Goal: Communication & Community: Answer question/provide support

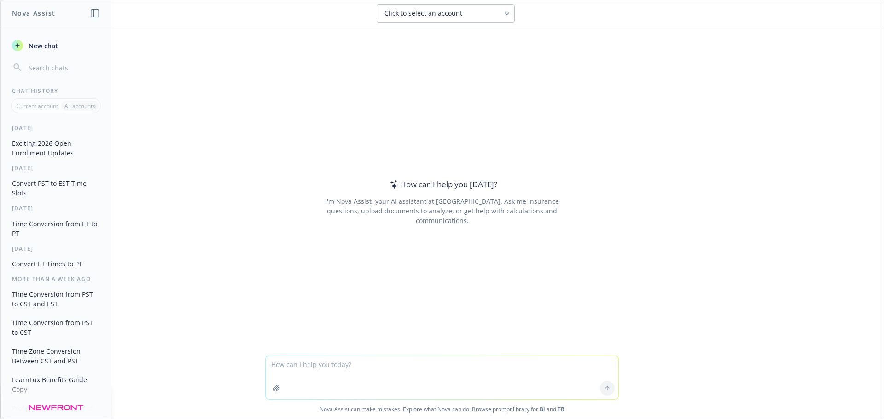
click at [378, 377] on textarea at bounding box center [442, 377] width 353 height 43
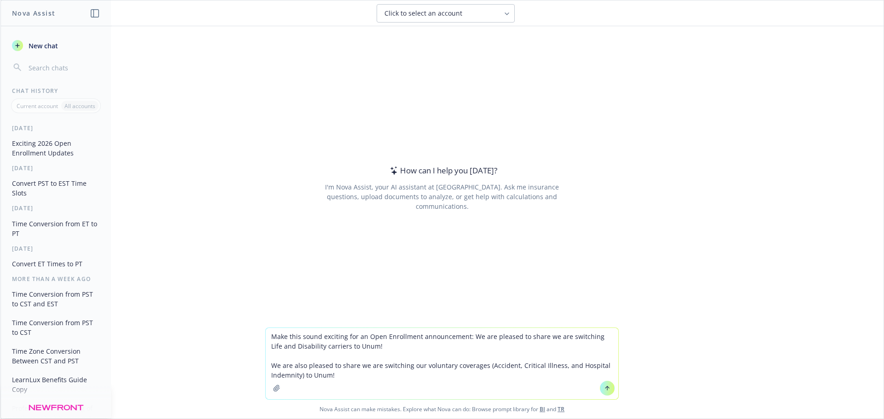
click at [271, 367] on textarea "Make this sound exciting for an Open Enrollment announcement: We are pleased to…" at bounding box center [442, 363] width 353 height 71
click at [268, 366] on textarea "Make this sound exciting for an Open Enrollment announcement: We are pleased to…" at bounding box center [442, 363] width 353 height 71
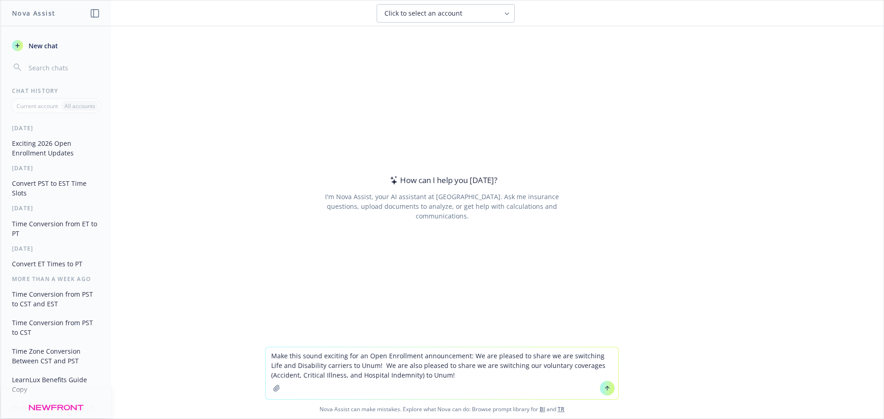
type textarea "Make this sound exciting for an Open Enrollment announcement: We are pleased to…"
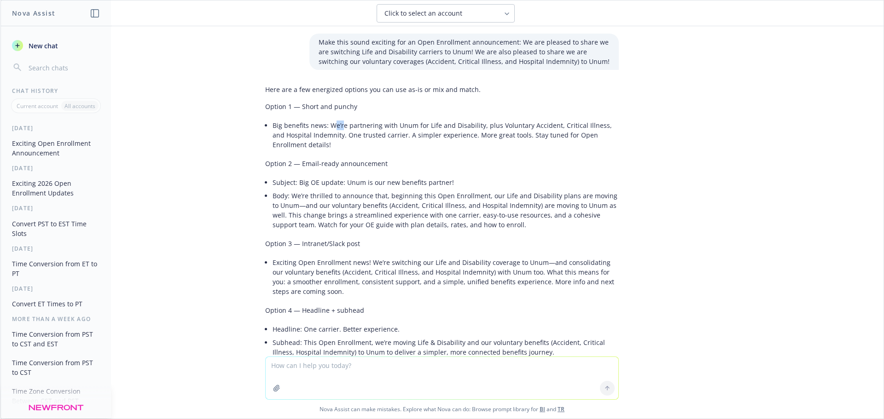
drag, startPoint x: 329, startPoint y: 123, endPoint x: 334, endPoint y: 128, distance: 6.8
click at [334, 128] on li "Big benefits news: We’re partnering with Unum for Life and Disability, plus Vol…" at bounding box center [445, 135] width 346 height 33
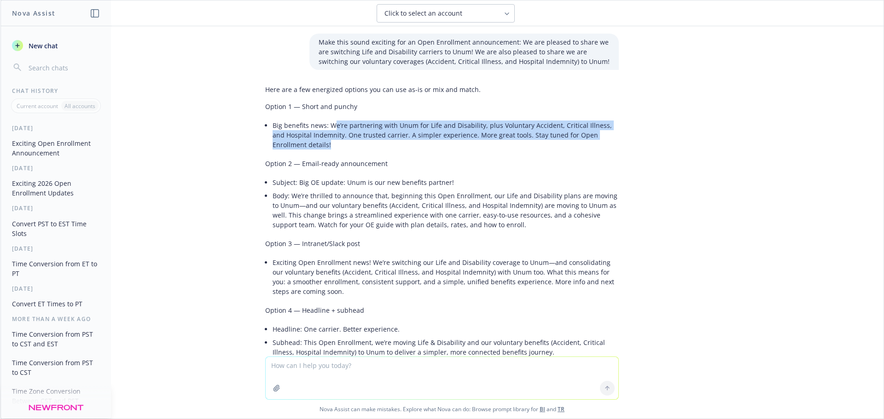
drag, startPoint x: 324, startPoint y: 127, endPoint x: 331, endPoint y: 143, distance: 17.1
click at [331, 143] on li "Big benefits news: We’re partnering with Unum for Life and Disability, plus Vol…" at bounding box center [445, 135] width 346 height 33
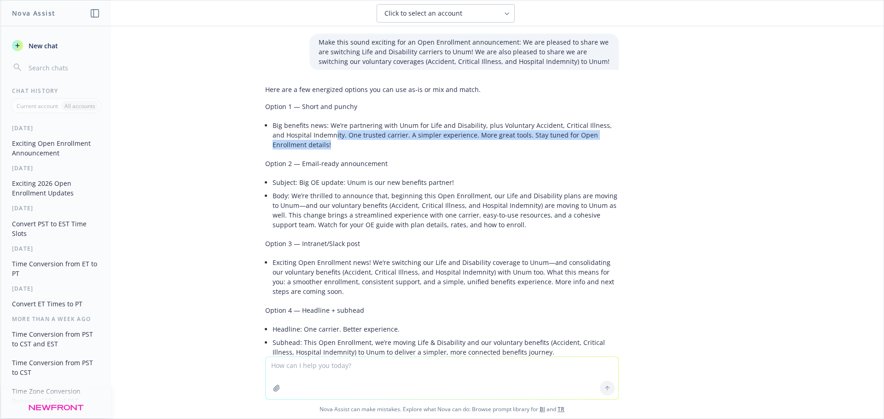
drag, startPoint x: 334, startPoint y: 143, endPoint x: 314, endPoint y: 132, distance: 22.4
click at [314, 132] on li "Big benefits news: We’re partnering with Unum for Life and Disability, plus Vol…" at bounding box center [445, 135] width 346 height 33
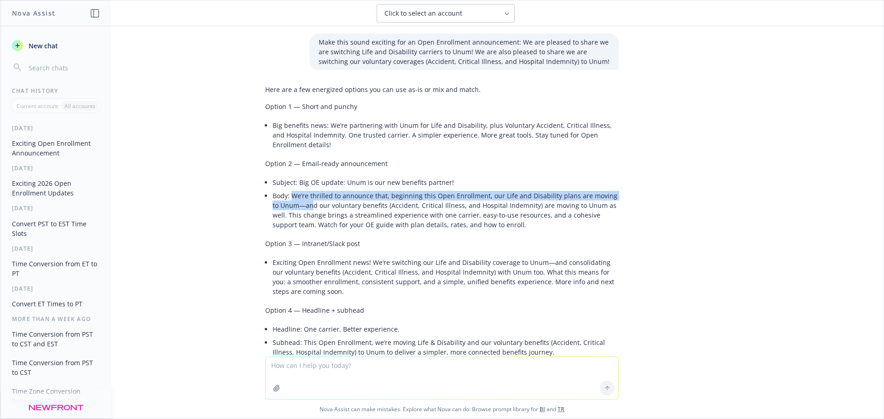
drag, startPoint x: 286, startPoint y: 195, endPoint x: 297, endPoint y: 203, distance: 13.8
click at [297, 203] on li "Body: We’re thrilled to announce that, beginning this Open Enrollment, our Life…" at bounding box center [445, 210] width 346 height 42
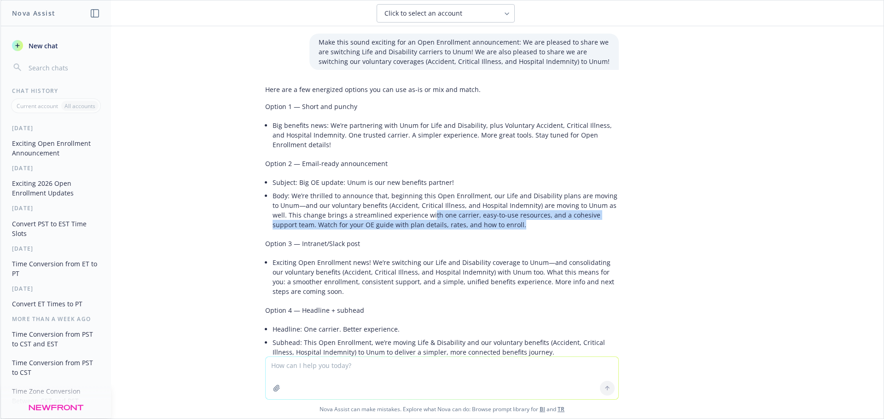
drag, startPoint x: 470, startPoint y: 225, endPoint x: 407, endPoint y: 213, distance: 64.7
click at [407, 213] on li "Body: We’re thrilled to announce that, beginning this Open Enrollment, our Life…" at bounding box center [445, 210] width 346 height 42
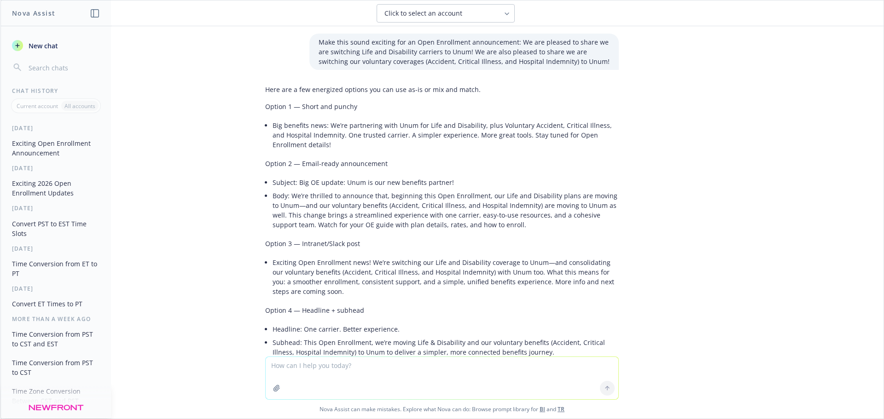
click at [410, 212] on li "Body: We’re thrilled to announce that, beginning this Open Enrollment, our Life…" at bounding box center [445, 210] width 346 height 42
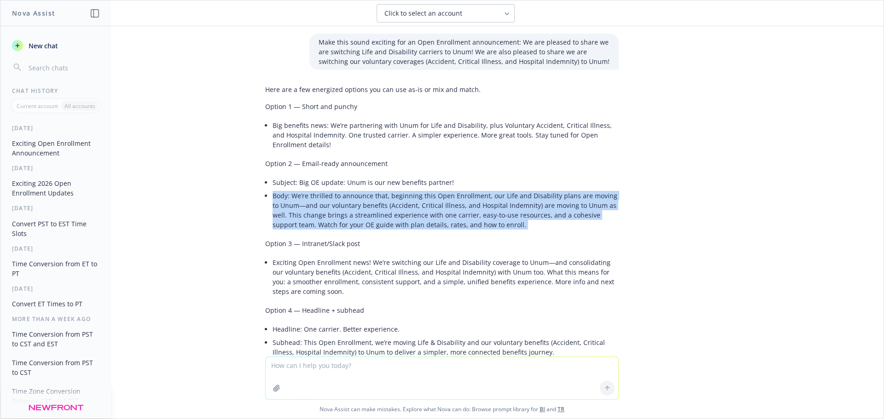
click at [410, 212] on li "Body: We’re thrilled to announce that, beginning this Open Enrollment, our Life…" at bounding box center [445, 210] width 346 height 42
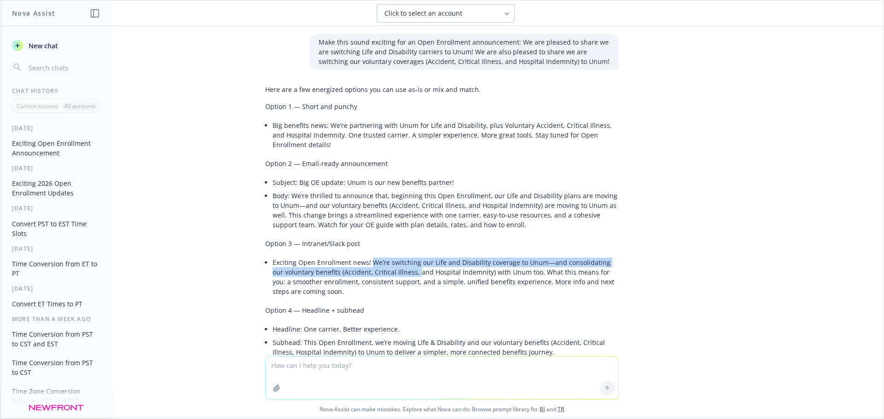
drag, startPoint x: 363, startPoint y: 262, endPoint x: 398, endPoint y: 272, distance: 35.7
click at [398, 272] on li "Exciting Open Enrollment news! We’re switching our Life and Disability coverage…" at bounding box center [445, 277] width 346 height 42
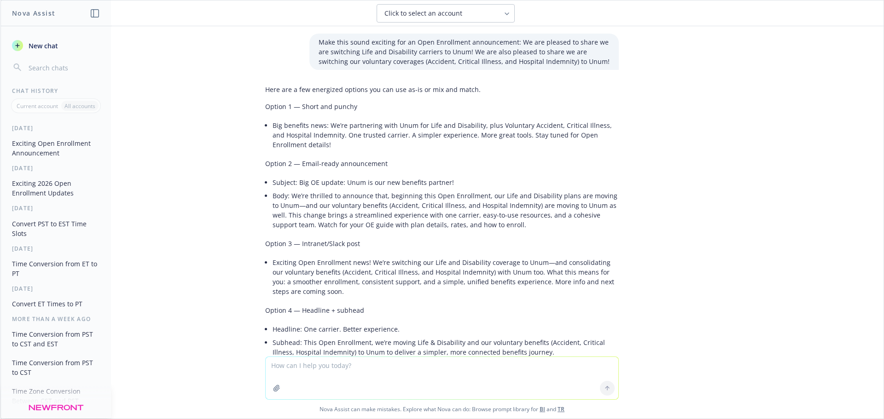
click at [411, 274] on li "Exciting Open Enrollment news! We’re switching our Life and Disability coverage…" at bounding box center [445, 277] width 346 height 42
click at [359, 265] on li "Exciting Open Enrollment news! We’re switching our Life and Disability coverage…" at bounding box center [445, 277] width 346 height 42
click at [366, 262] on li "Exciting Open Enrollment news! We’re switching our Life and Disability coverage…" at bounding box center [445, 277] width 346 height 42
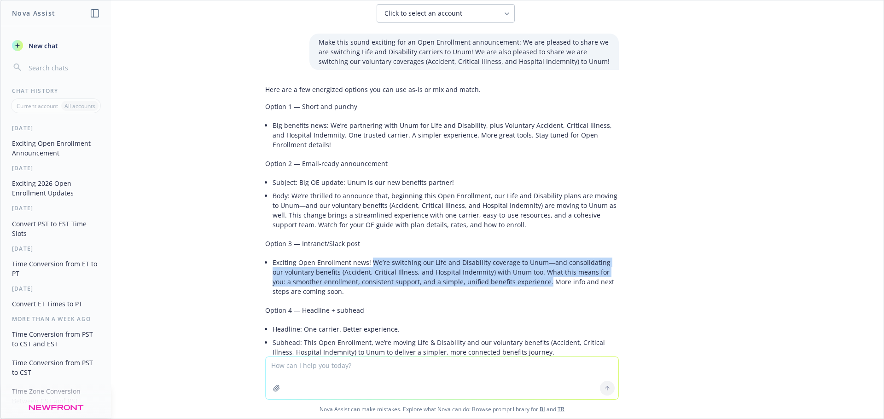
drag, startPoint x: 366, startPoint y: 262, endPoint x: 515, endPoint y: 283, distance: 150.6
click at [515, 283] on li "Exciting Open Enrollment news! We’re switching our Life and Disability coverage…" at bounding box center [445, 277] width 346 height 42
copy li "We’re switching our Life and Disability coverage to Unum—and consolidating our …"
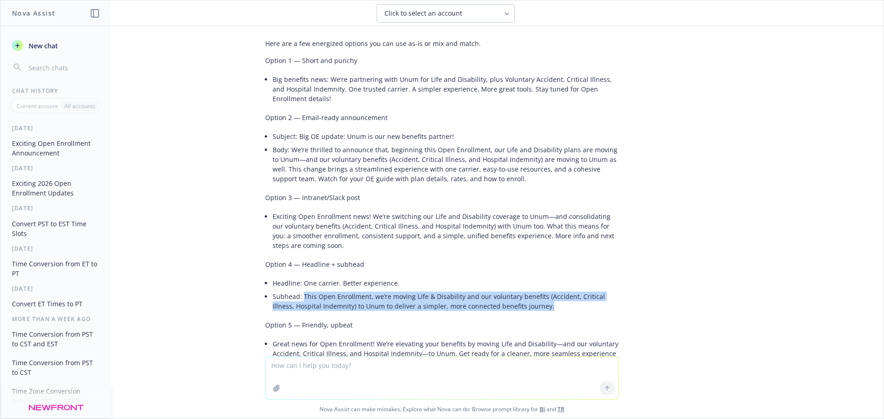
drag, startPoint x: 523, startPoint y: 307, endPoint x: 297, endPoint y: 296, distance: 226.7
click at [297, 296] on li "Subhead: This Open Enrollment, we’re moving Life & Disability and our voluntary…" at bounding box center [445, 301] width 346 height 23
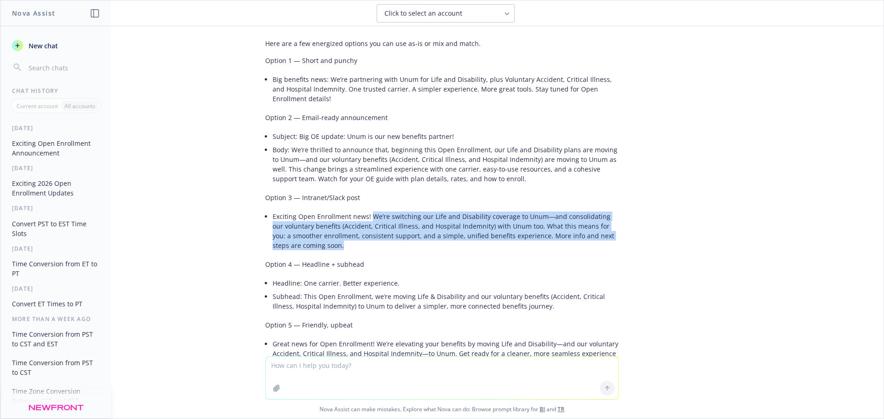
drag, startPoint x: 364, startPoint y: 217, endPoint x: 367, endPoint y: 241, distance: 24.5
click at [367, 241] on li "Exciting Open Enrollment news! We’re switching our Life and Disability coverage…" at bounding box center [445, 231] width 346 height 42
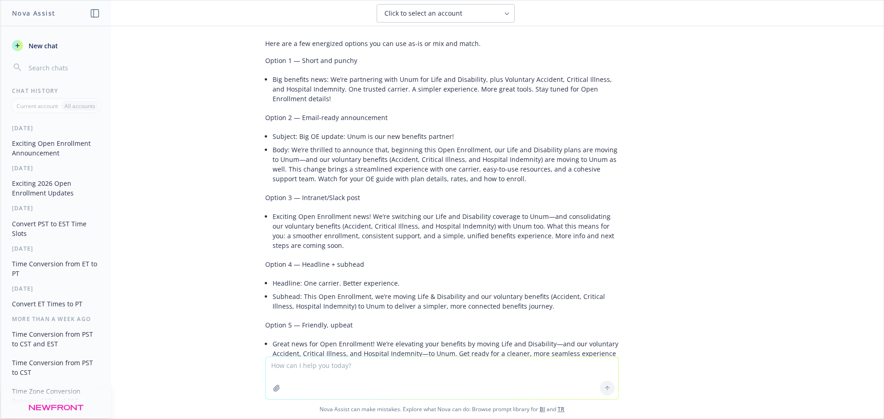
click at [480, 285] on li "Headline: One carrier. Better experience." at bounding box center [445, 283] width 346 height 13
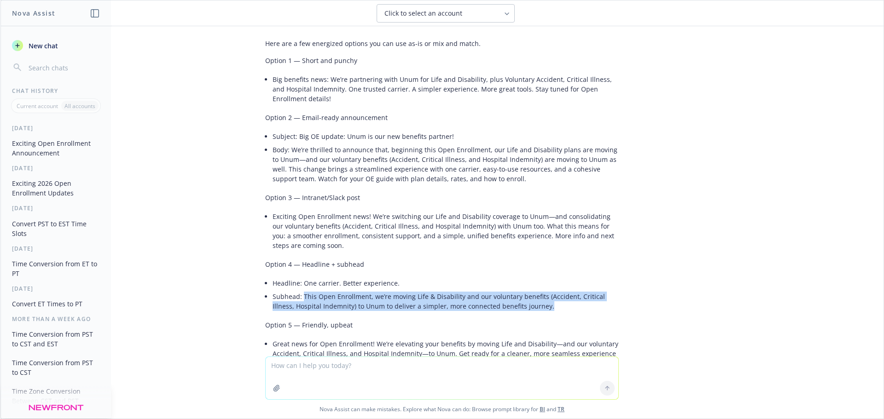
drag, startPoint x: 532, startPoint y: 304, endPoint x: 296, endPoint y: 298, distance: 235.3
click at [296, 298] on li "Subhead: This Open Enrollment, we’re moving Life & Disability and our voluntary…" at bounding box center [445, 301] width 346 height 23
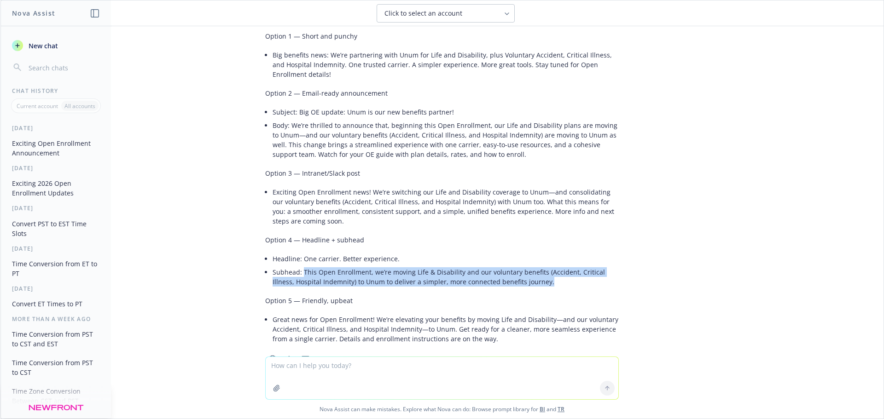
scroll to position [92, 0]
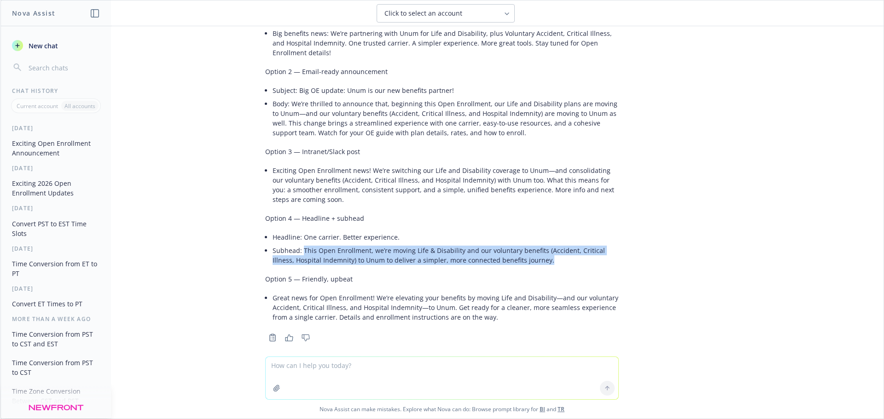
copy li "This Open Enrollment, we’re moving Life & Disability and our voluntary benefits…"
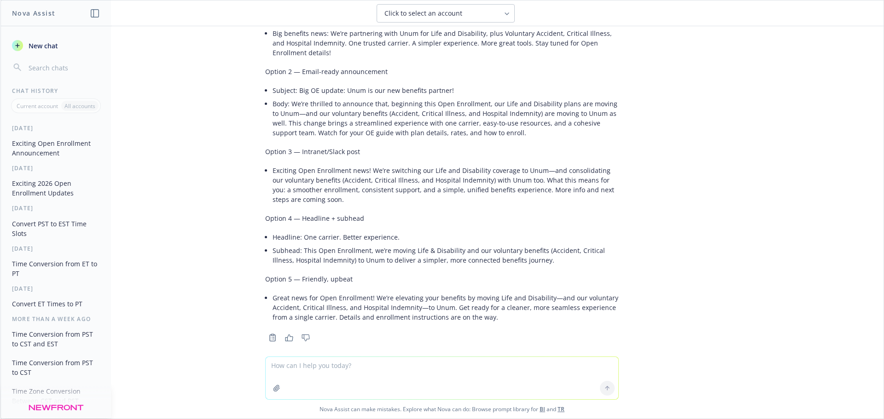
click at [359, 371] on textarea at bounding box center [442, 378] width 353 height 42
paste textarea "The IRS has released the 2026 limits for the following: HSA Individual: $4,400 …"
type textarea "Make this more exciting: The IRS has released the 2026 limits for the following…"
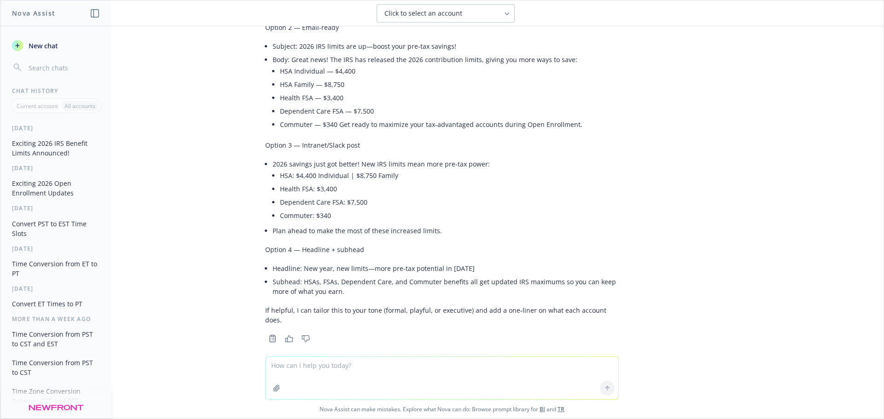
scroll to position [677, 0]
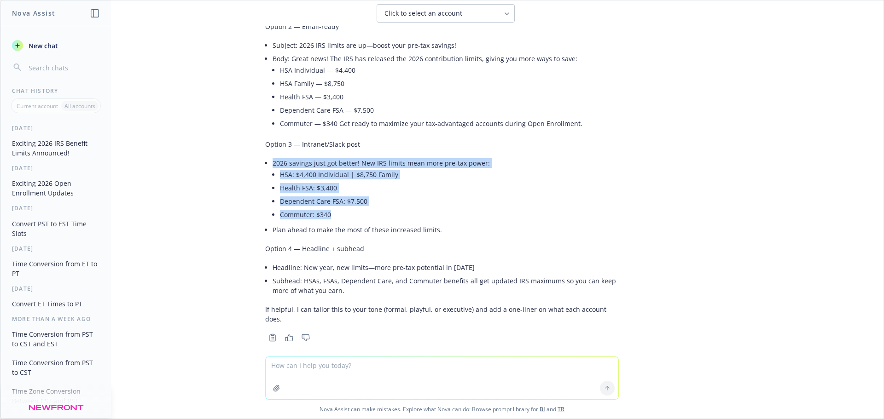
drag, startPoint x: 353, startPoint y: 157, endPoint x: 360, endPoint y: 212, distance: 55.2
click at [360, 212] on li "2026 savings just got better! New IRS limits mean more pre‑tax power: HSA: $4,4…" at bounding box center [445, 189] width 346 height 67
click at [360, 212] on li "Commuter: $340" at bounding box center [449, 214] width 339 height 13
drag, startPoint x: 348, startPoint y: 215, endPoint x: 352, endPoint y: 165, distance: 49.8
click at [352, 165] on li "2026 savings just got better! New IRS limits mean more pre‑tax power: HSA: $4,4…" at bounding box center [445, 189] width 346 height 67
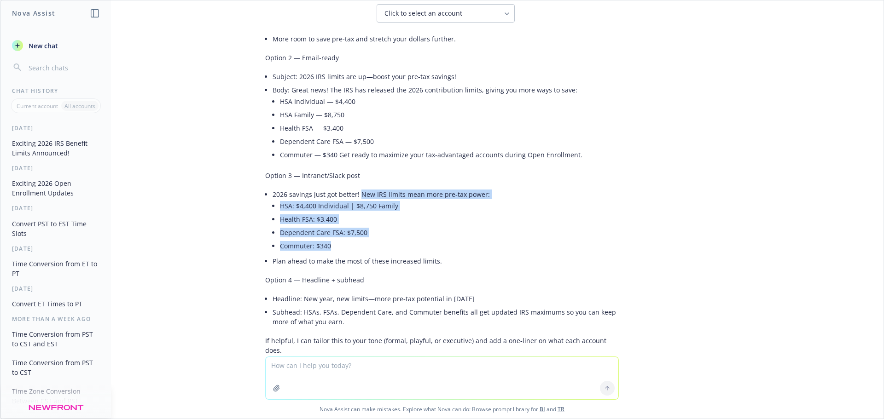
scroll to position [631, 0]
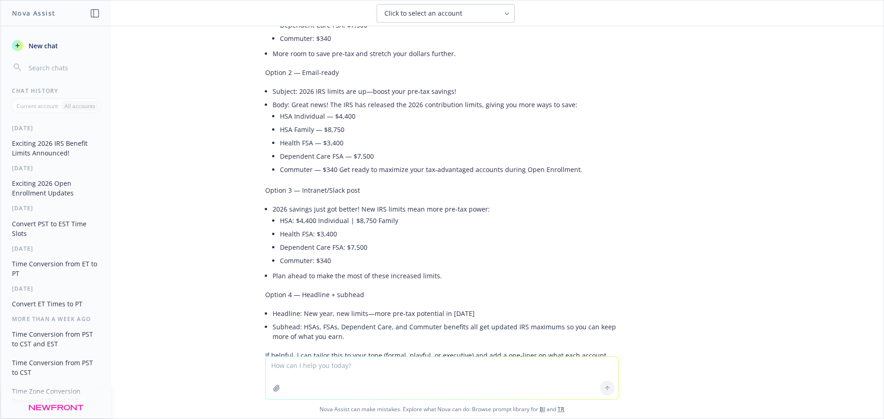
click at [531, 106] on li "Body: Great news! The IRS has released the 2026 contribution limits, giving you…" at bounding box center [445, 138] width 346 height 80
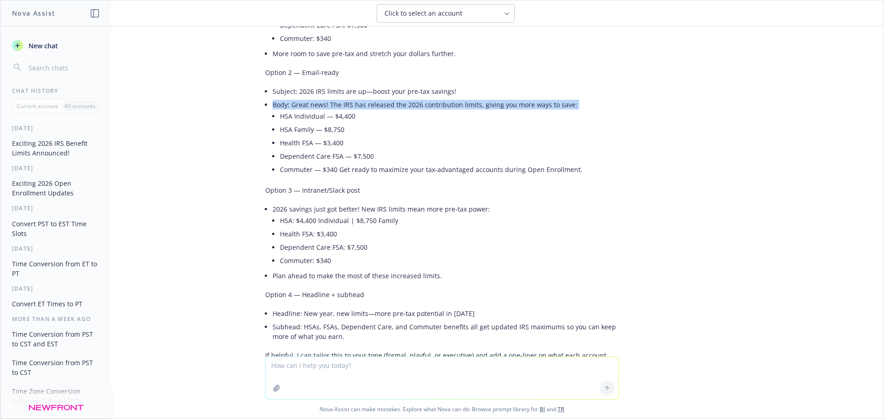
click at [531, 106] on li "Body: Great news! The IRS has released the 2026 contribution limits, giving you…" at bounding box center [445, 138] width 346 height 80
click at [549, 104] on li "Body: Great news! The IRS has released the 2026 contribution limits, giving you…" at bounding box center [445, 138] width 346 height 80
drag, startPoint x: 578, startPoint y: 103, endPoint x: 361, endPoint y: 107, distance: 216.4
click at [361, 107] on li "Body: Great news! The IRS has released the 2026 contribution limits, giving you…" at bounding box center [445, 138] width 346 height 80
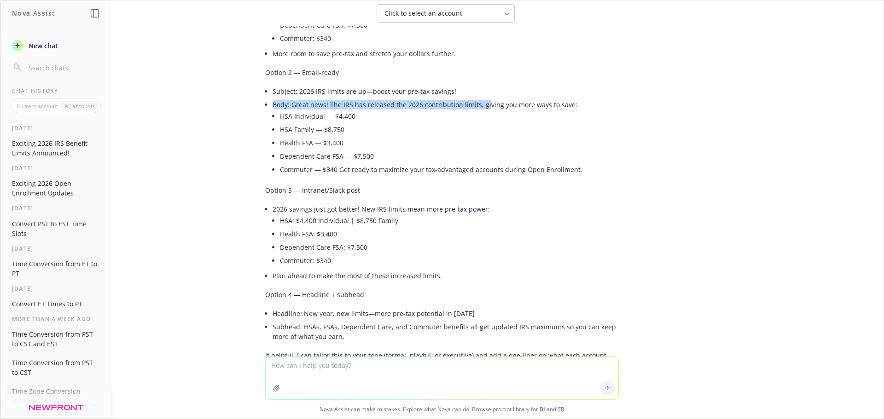
drag, startPoint x: 563, startPoint y: 104, endPoint x: 476, endPoint y: 105, distance: 87.0
click at [476, 105] on li "Body: Great news! The IRS has released the 2026 contribution limits, giving you…" at bounding box center [445, 138] width 346 height 80
drag, startPoint x: 320, startPoint y: 105, endPoint x: 560, endPoint y: 106, distance: 239.8
click at [560, 106] on li "Body: Great news! The IRS has released the 2026 contribution limits, giving you…" at bounding box center [445, 138] width 346 height 80
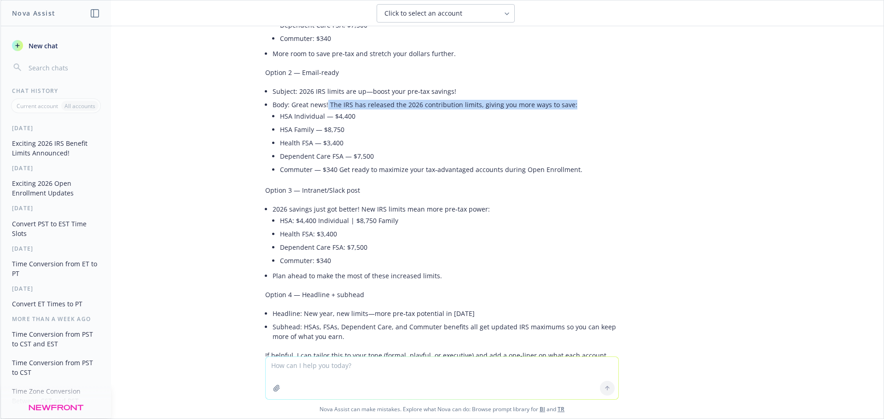
copy li "The IRS has released the 2026 contribution limits, giving you more ways to save:"
